Goal: Transaction & Acquisition: Purchase product/service

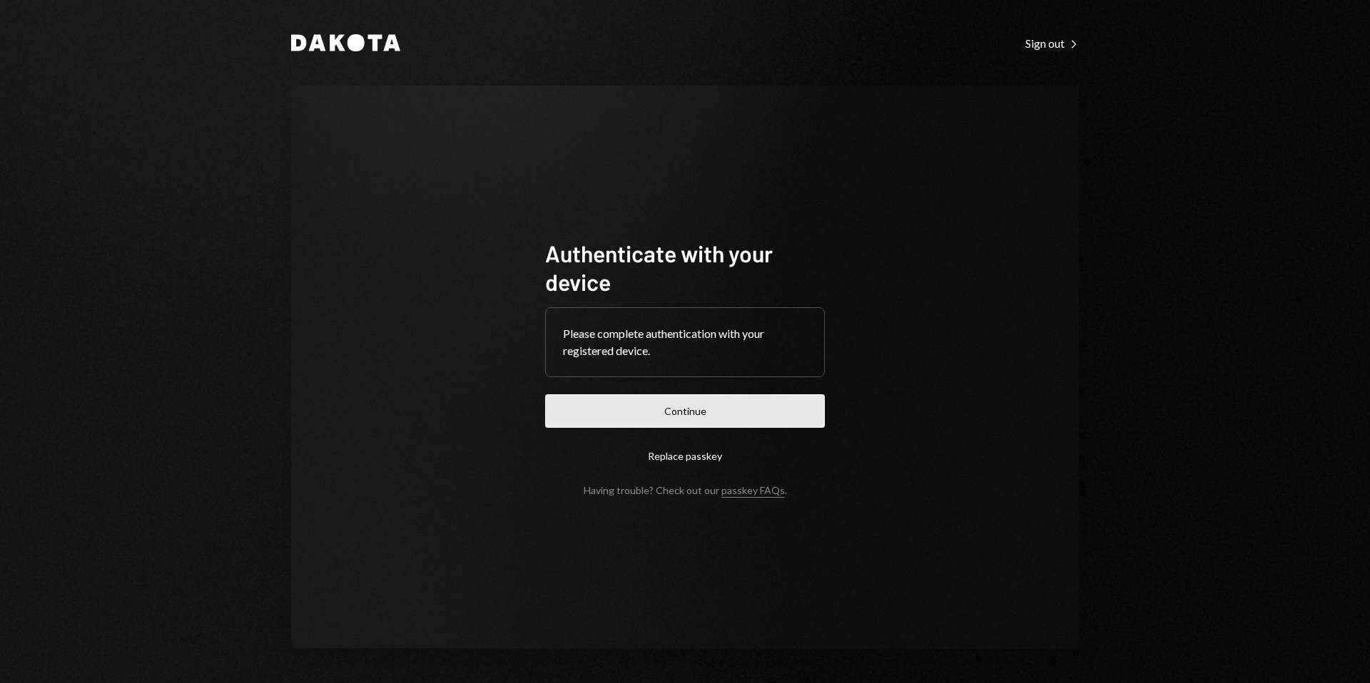
click at [706, 411] on button "Continue" at bounding box center [685, 412] width 280 height 34
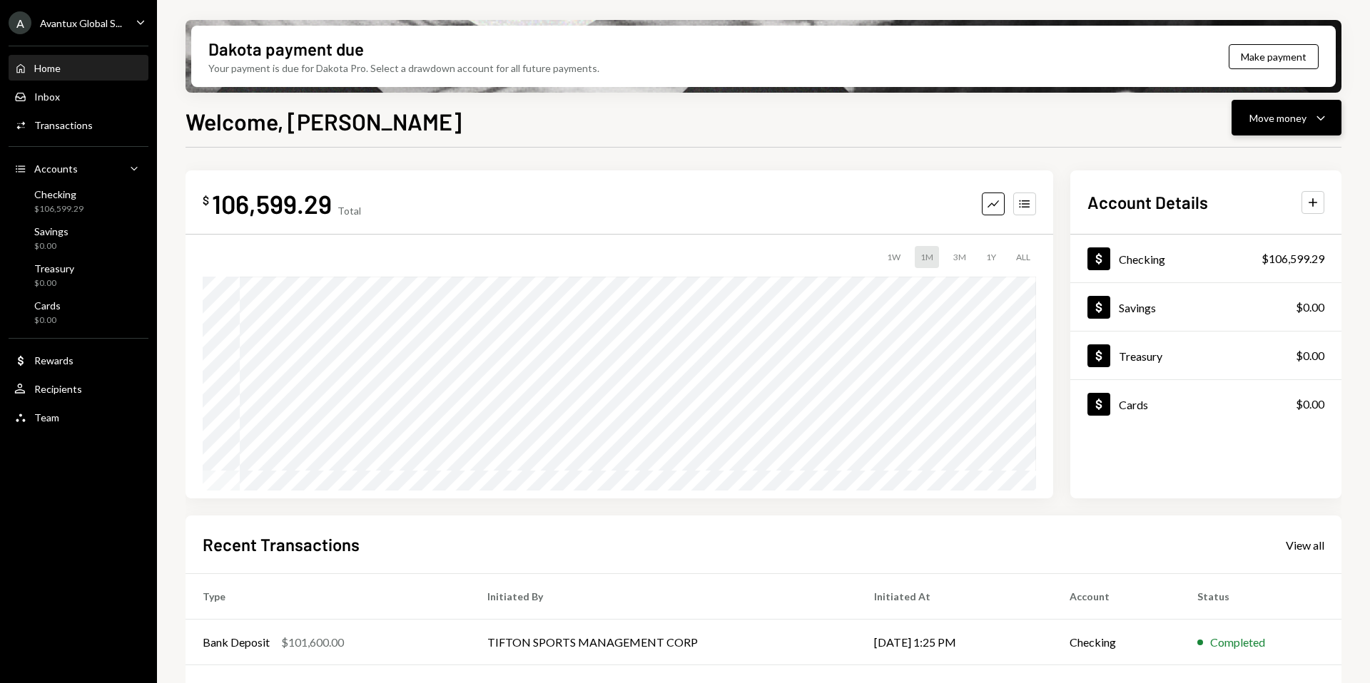
click at [1286, 127] on button "Move money Caret Down" at bounding box center [1286, 118] width 110 height 36
click at [1254, 151] on div "Withdraw Send" at bounding box center [1264, 161] width 143 height 32
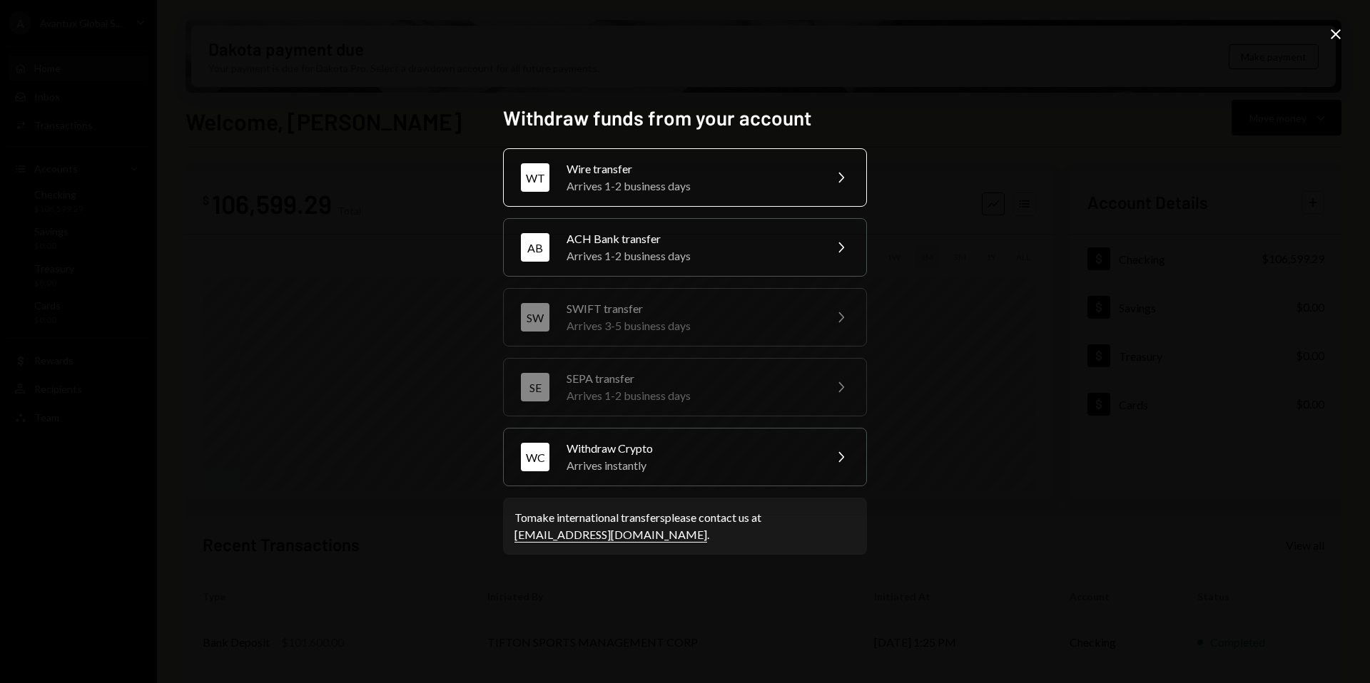
click at [629, 183] on div "Arrives 1-2 business days" at bounding box center [690, 186] width 248 height 17
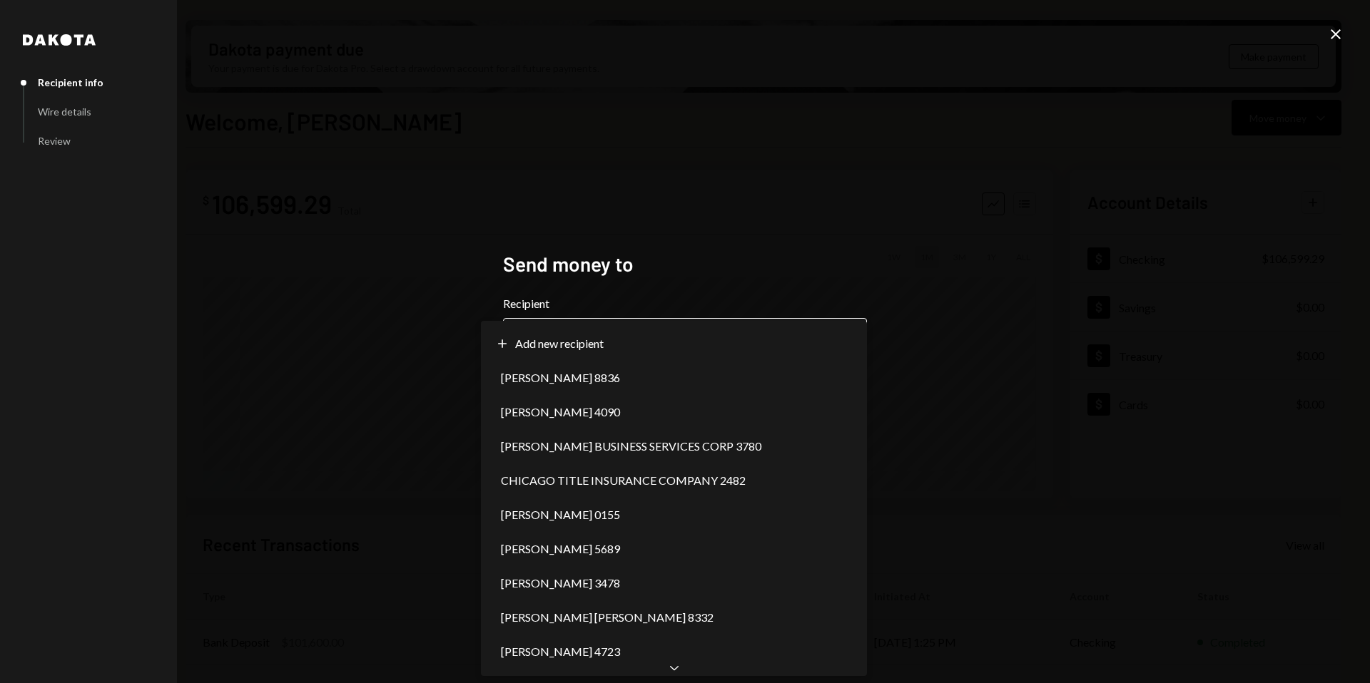
click at [651, 341] on body "A Avantux Global S... Caret Down Home Home Inbox Inbox Activities Transactions …" at bounding box center [685, 341] width 1370 height 683
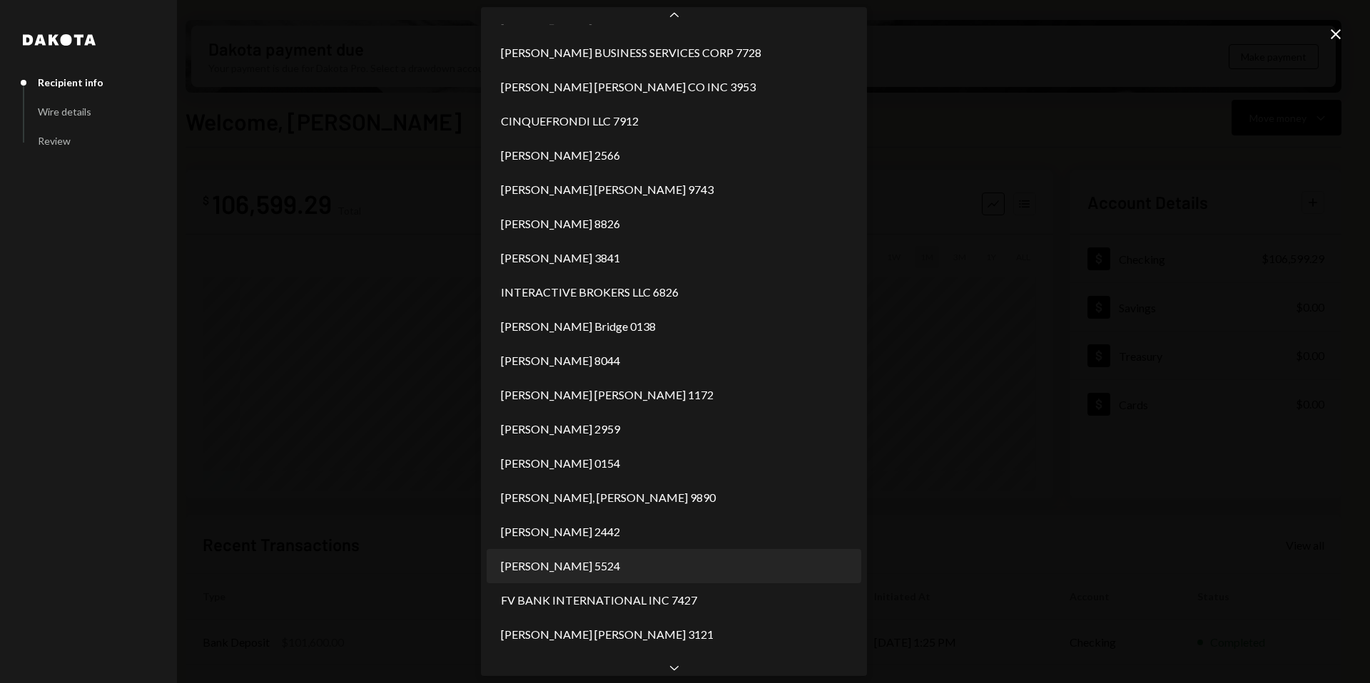
scroll to position [645, 0]
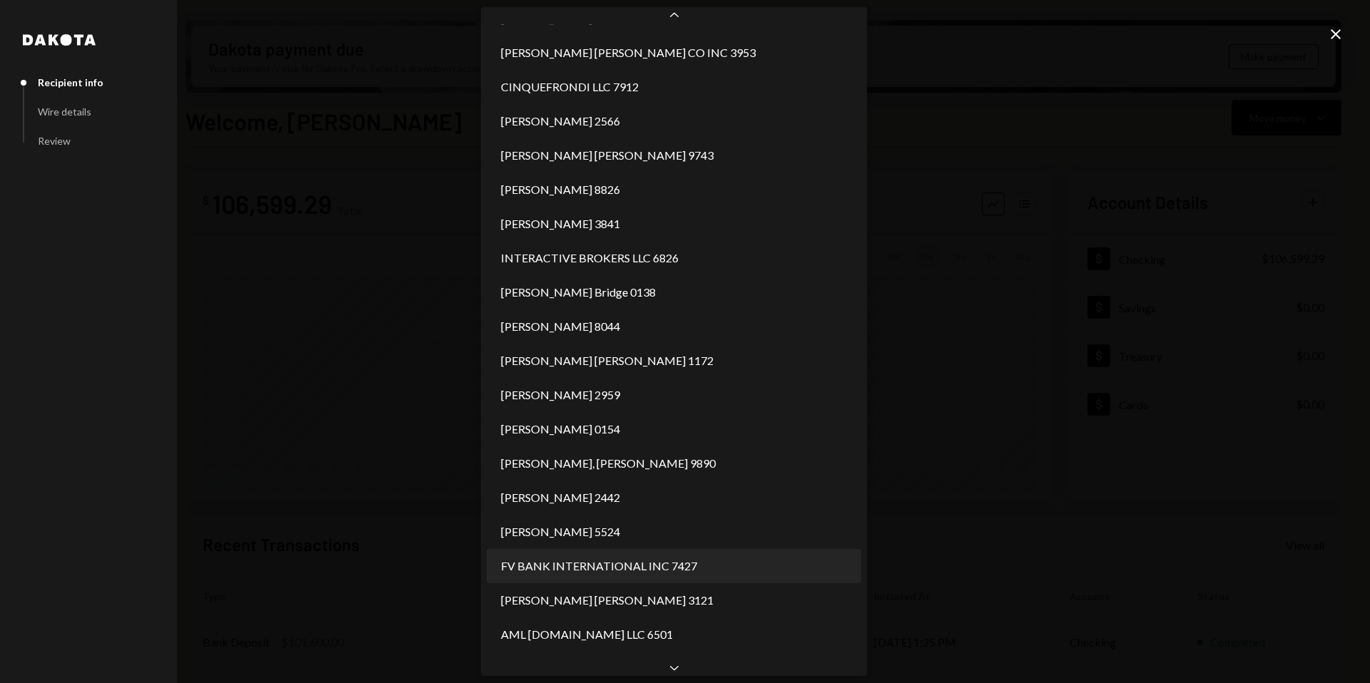
select select "**********"
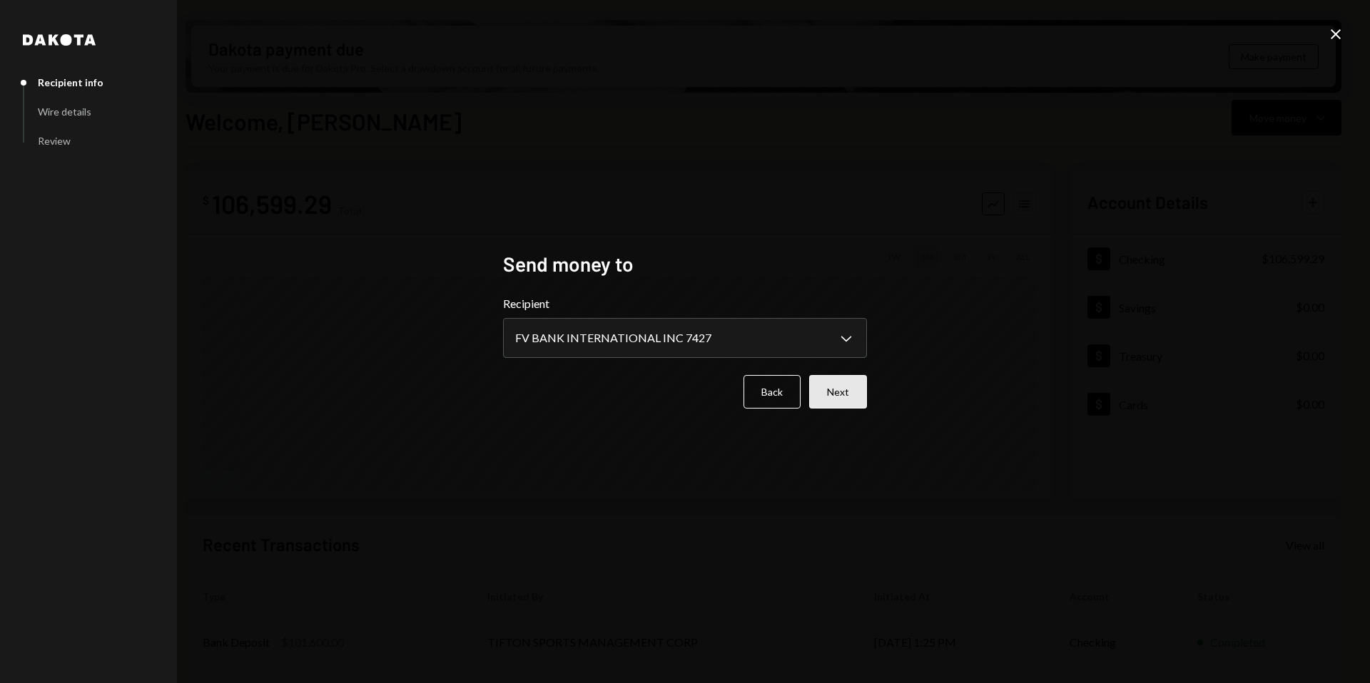
click at [833, 401] on button "Next" at bounding box center [838, 392] width 58 height 34
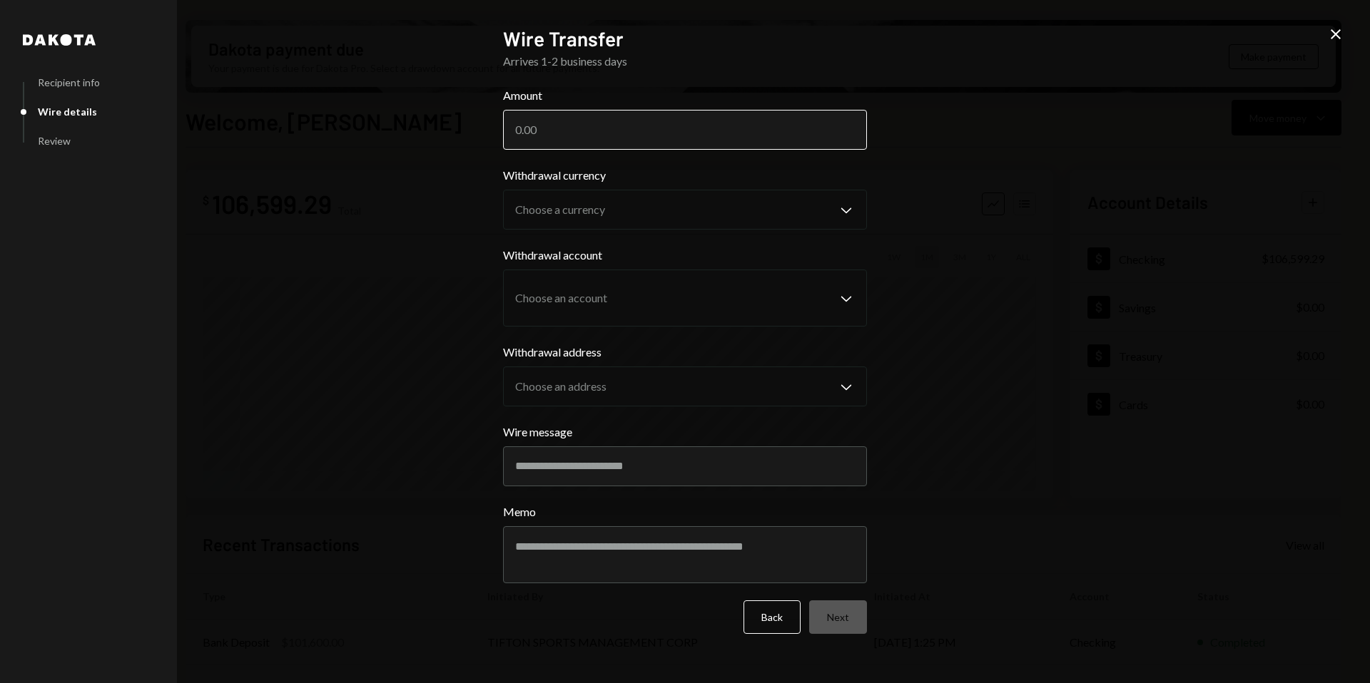
click at [553, 121] on input "Amount" at bounding box center [685, 130] width 364 height 40
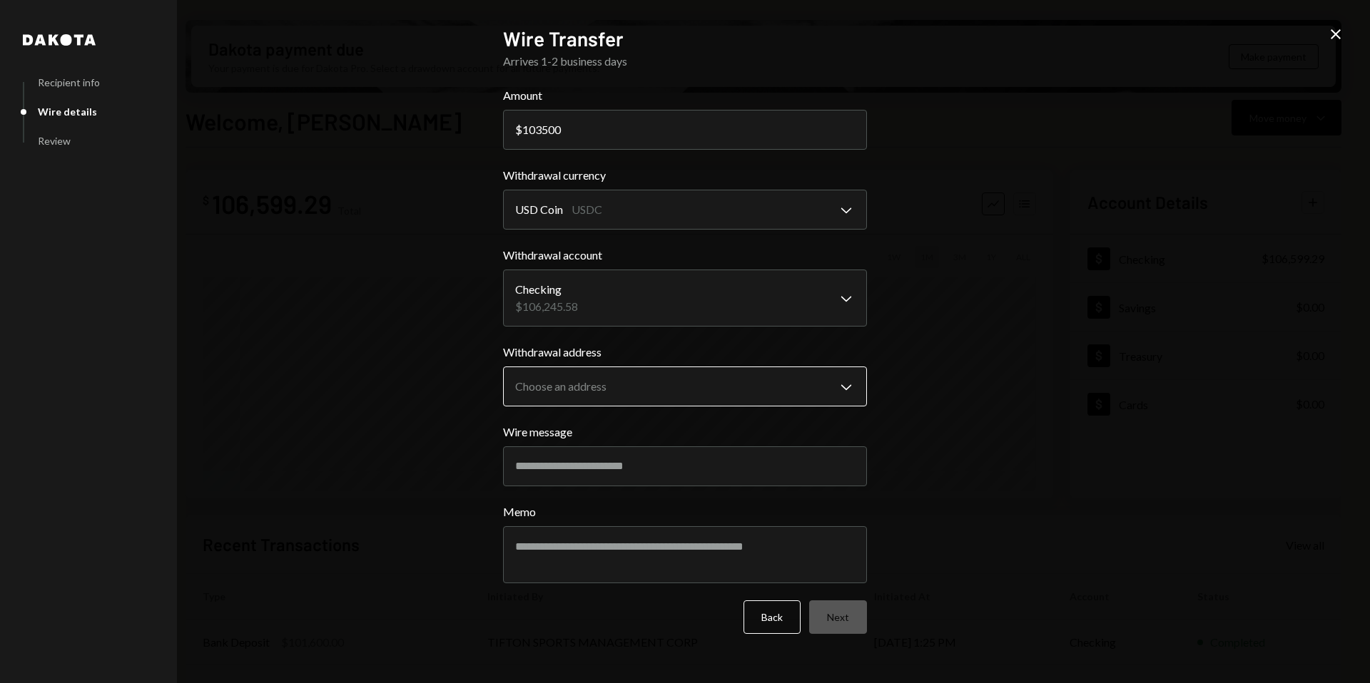
type input "103500"
click at [615, 380] on body "A Avantux Global S... Caret Down Home Home Inbox Inbox Activities Transactions …" at bounding box center [685, 341] width 1370 height 683
select select "**********"
click at [579, 453] on input "Wire message" at bounding box center [685, 467] width 364 height 40
paste input "**********"
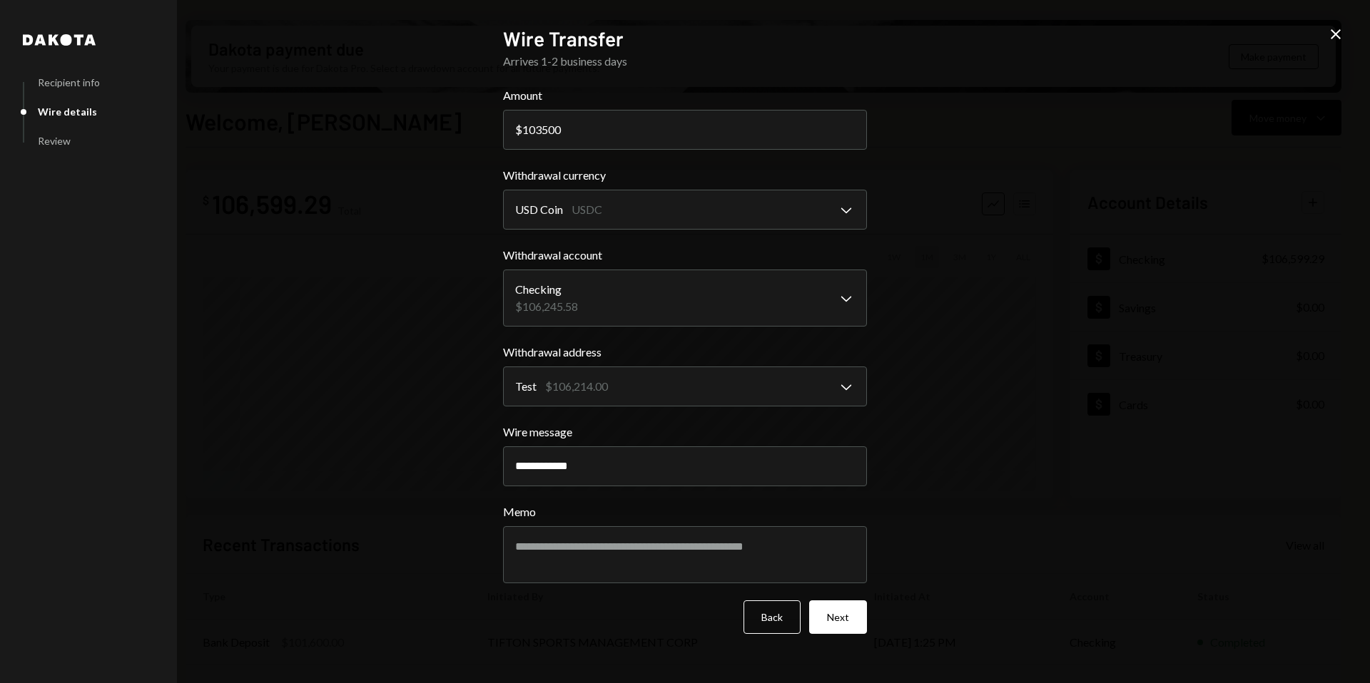
type input "**********"
click at [848, 639] on div "**********" at bounding box center [685, 341] width 364 height 631
click at [833, 621] on button "Next" at bounding box center [838, 618] width 58 height 34
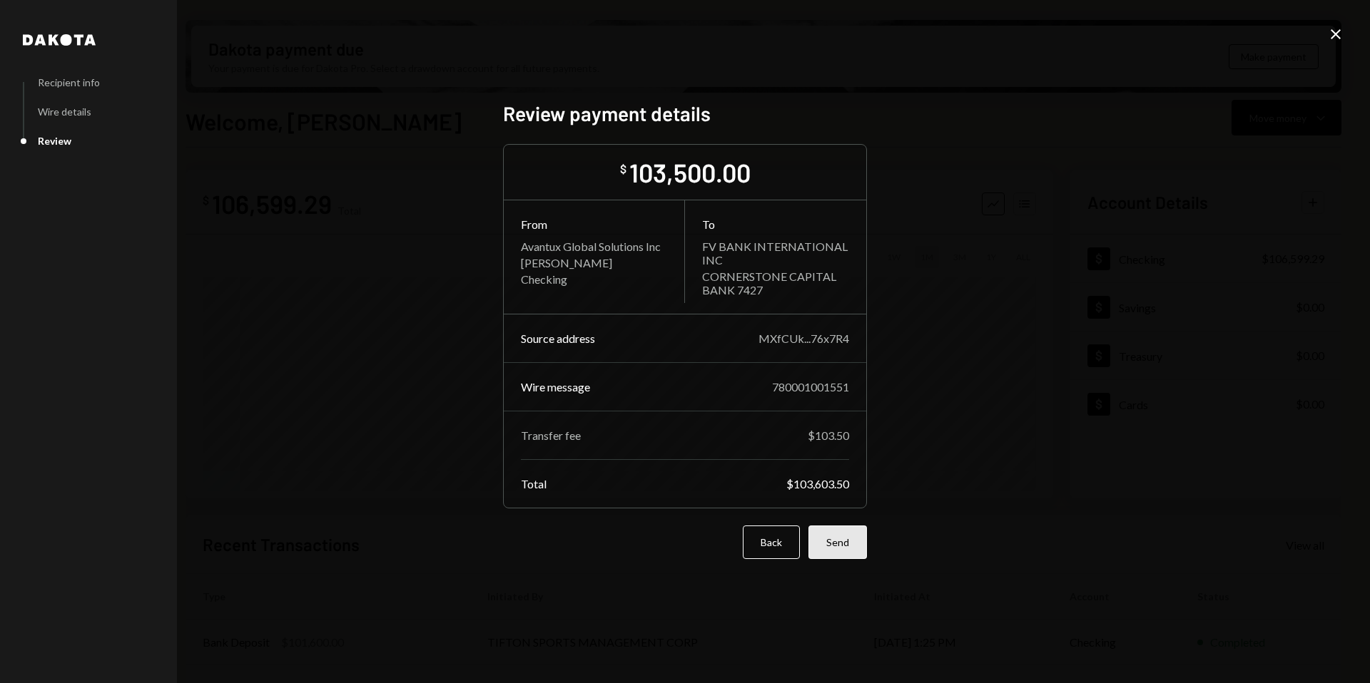
click at [849, 533] on button "Send" at bounding box center [837, 543] width 58 height 34
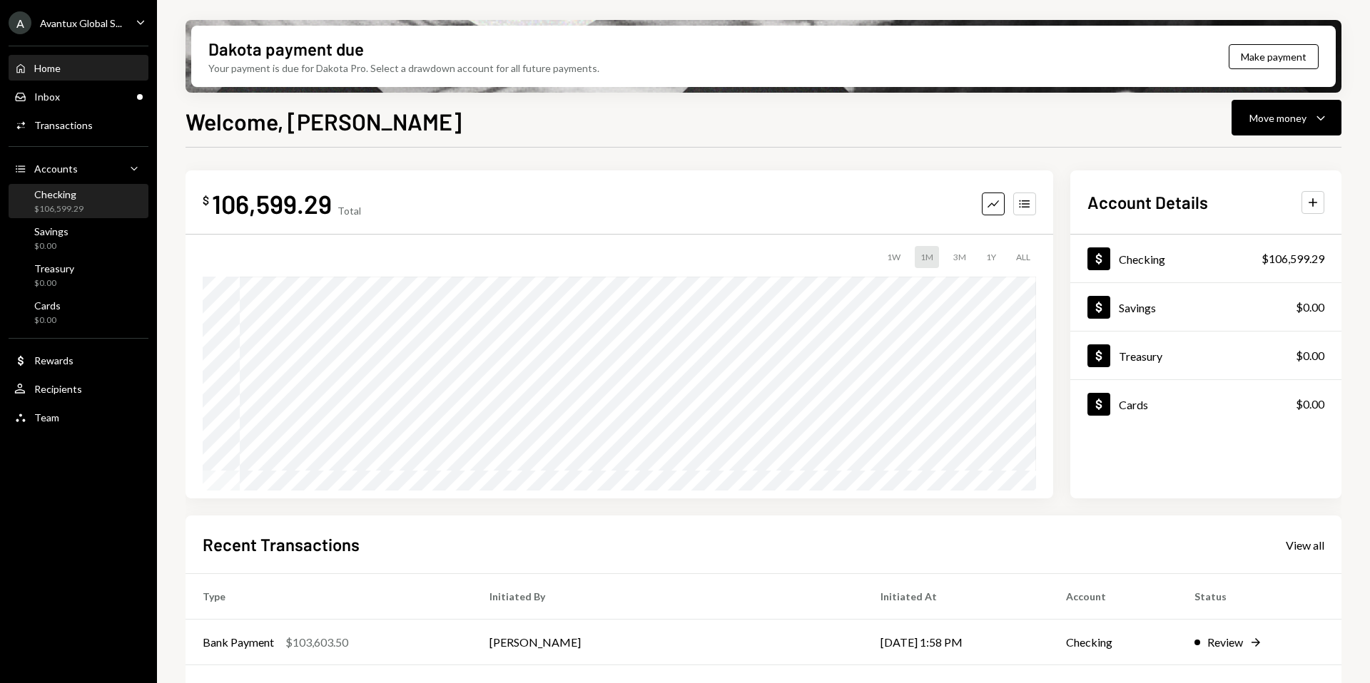
click at [55, 210] on div "$106,599.29" at bounding box center [58, 209] width 49 height 12
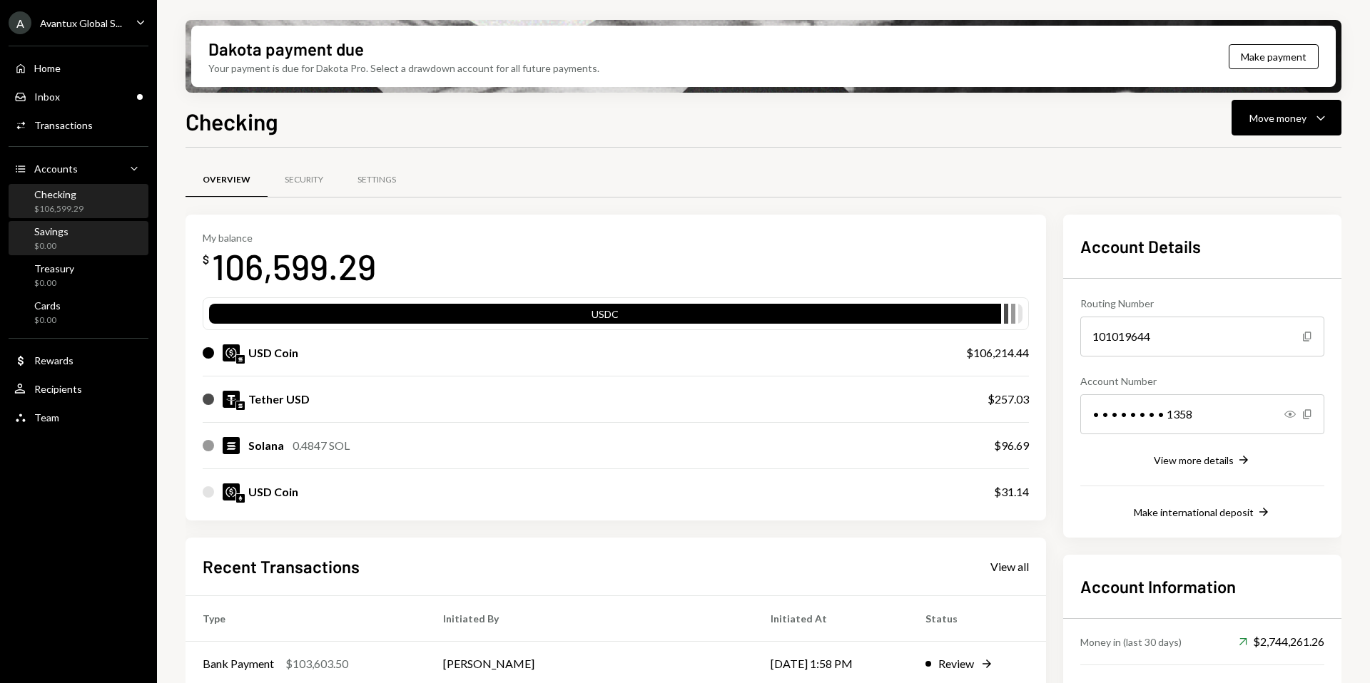
click at [80, 245] on div "Savings $0.00" at bounding box center [78, 238] width 128 height 27
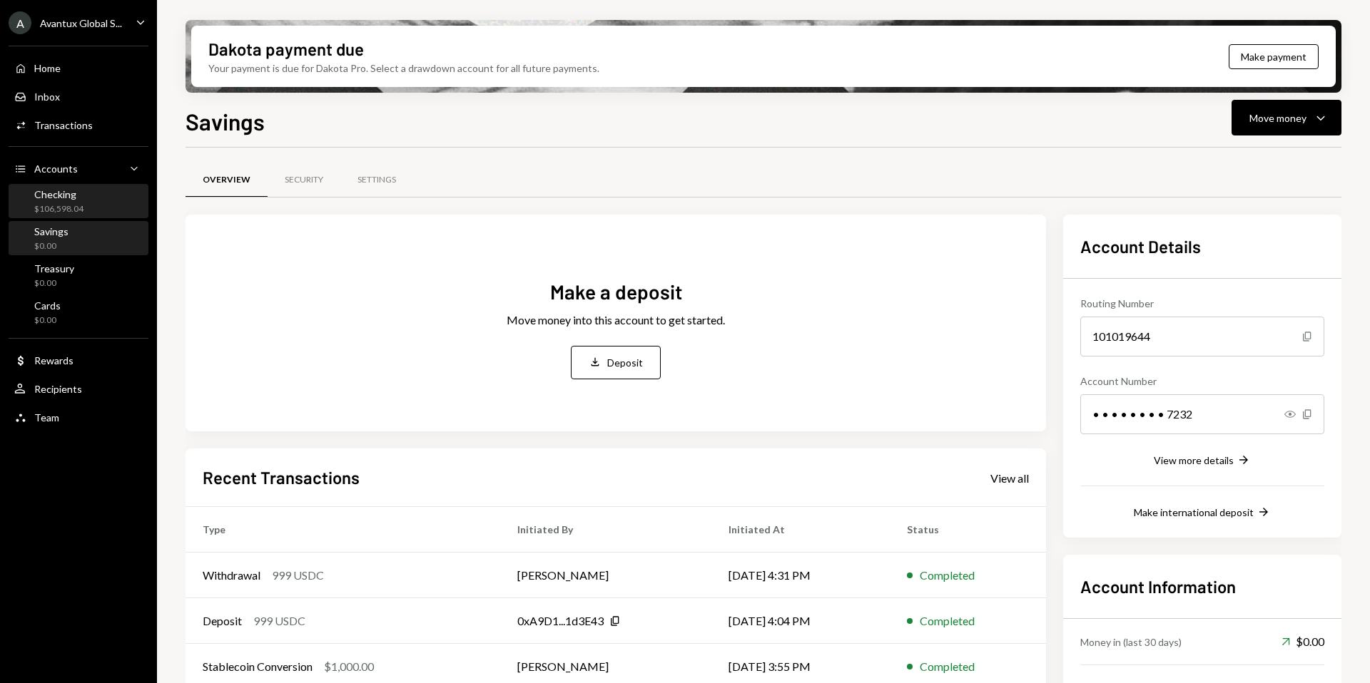
click at [99, 201] on div "Checking $106,598.04" at bounding box center [78, 201] width 128 height 27
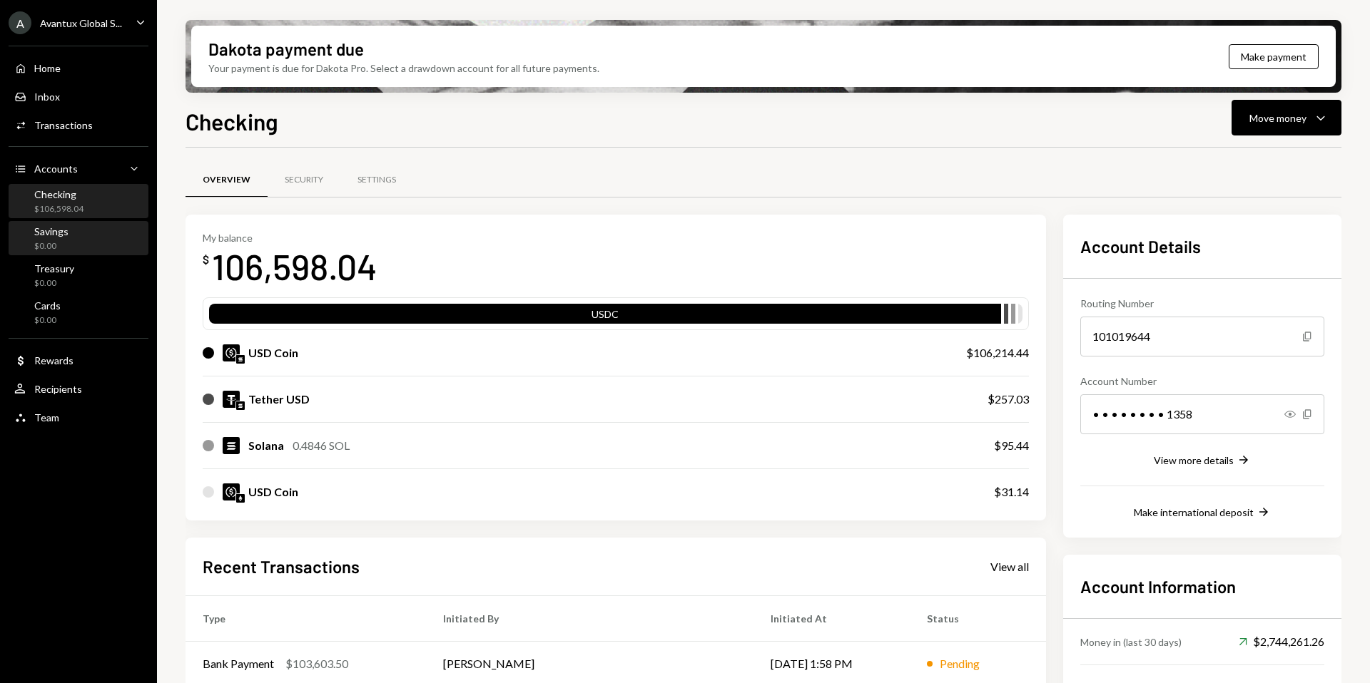
click at [41, 236] on div "Savings" at bounding box center [51, 231] width 34 height 12
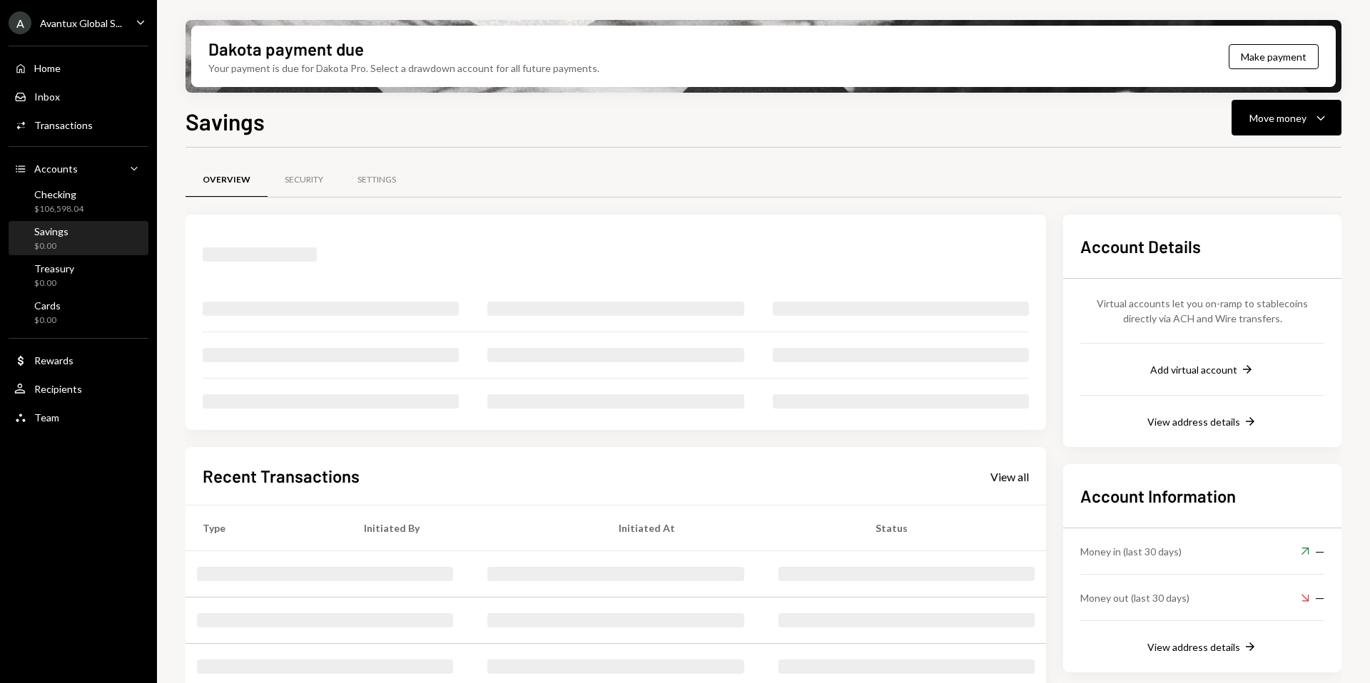
click at [41, 240] on div "$0.00" at bounding box center [51, 246] width 34 height 12
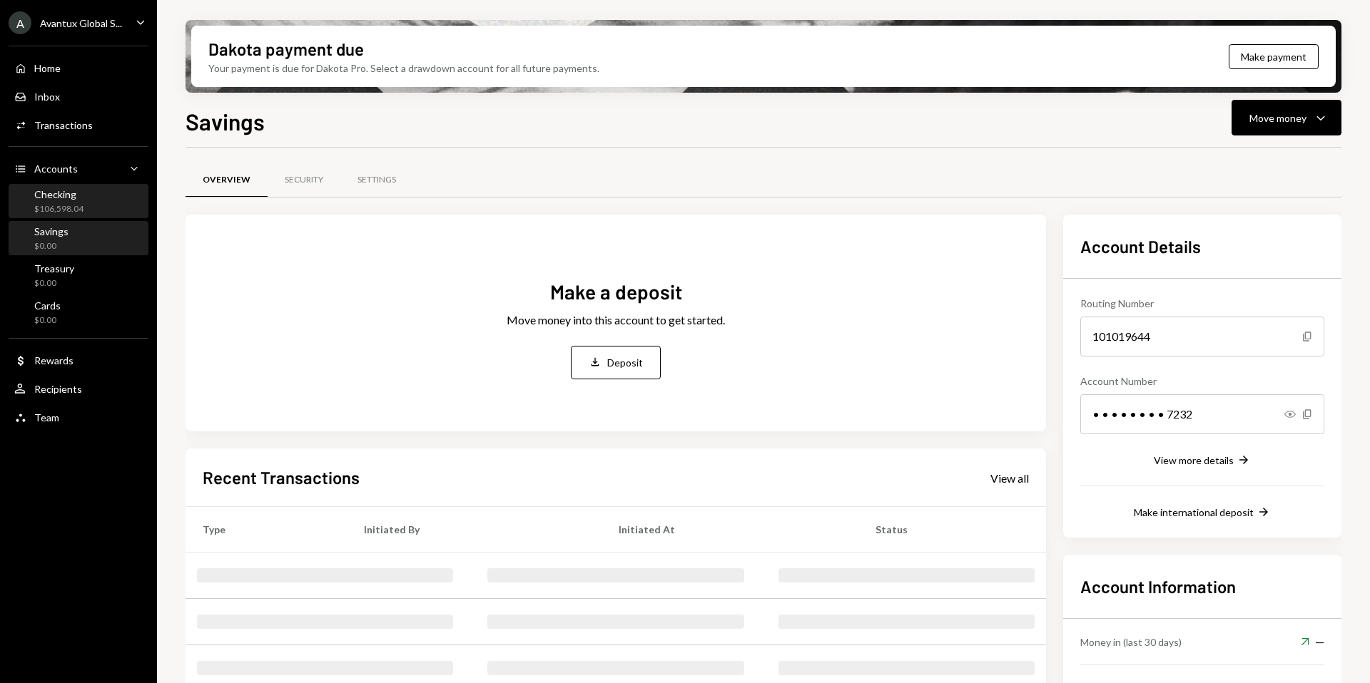
click at [78, 212] on div "$106,598.04" at bounding box center [58, 209] width 49 height 12
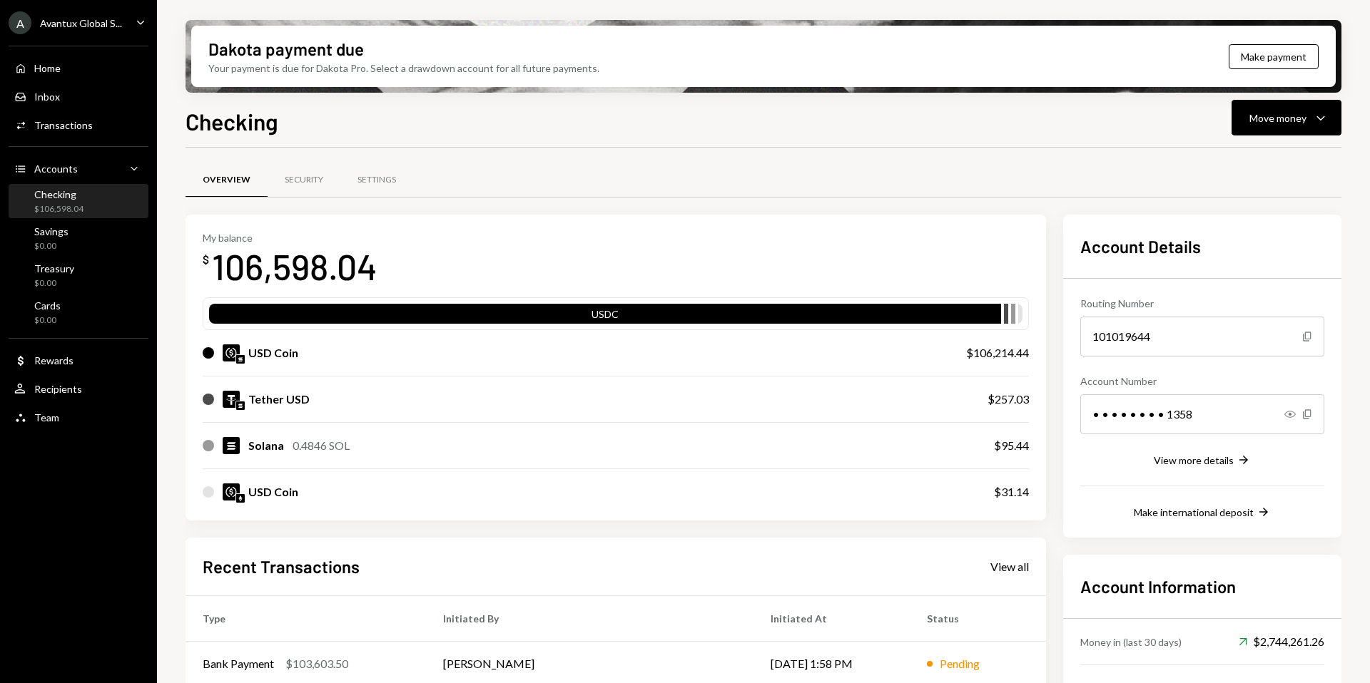
click at [64, 31] on div "A Avantux Global S..." at bounding box center [65, 22] width 113 height 23
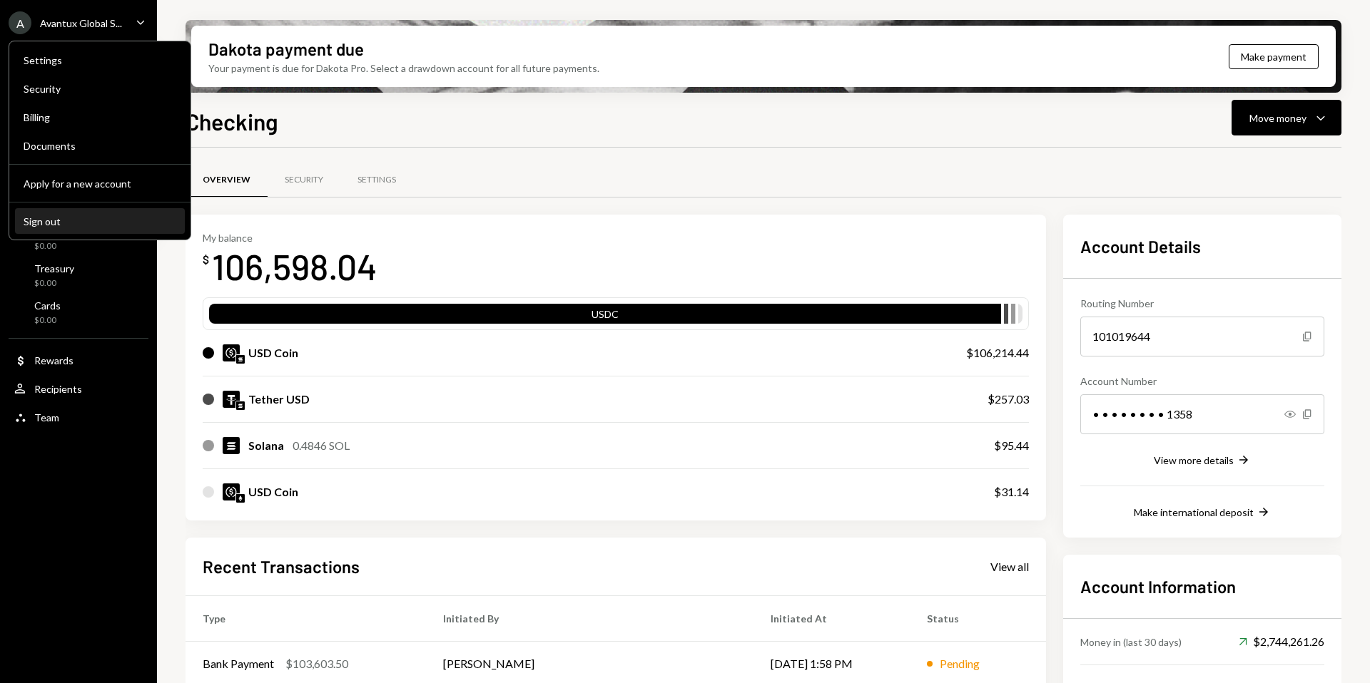
click at [63, 225] on div "Sign out" at bounding box center [100, 221] width 153 height 12
